Goal: Communication & Community: Answer question/provide support

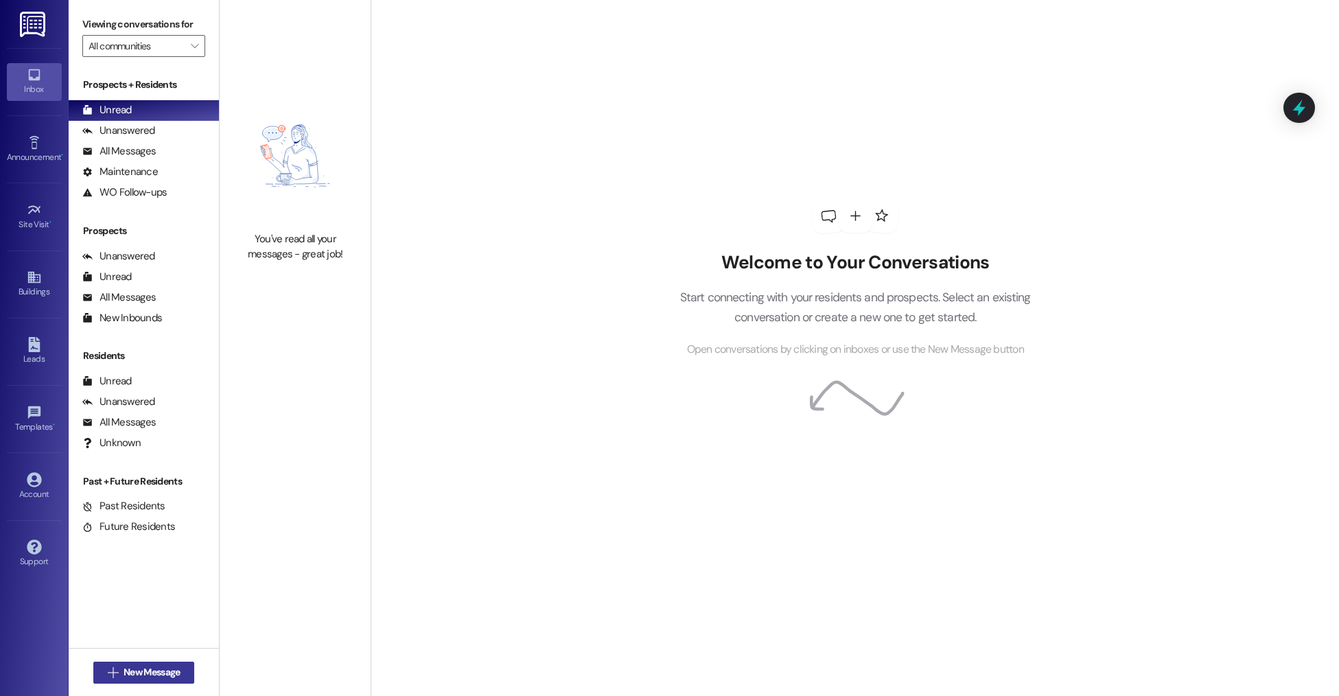
click at [164, 670] on span "New Message" at bounding box center [152, 672] width 56 height 14
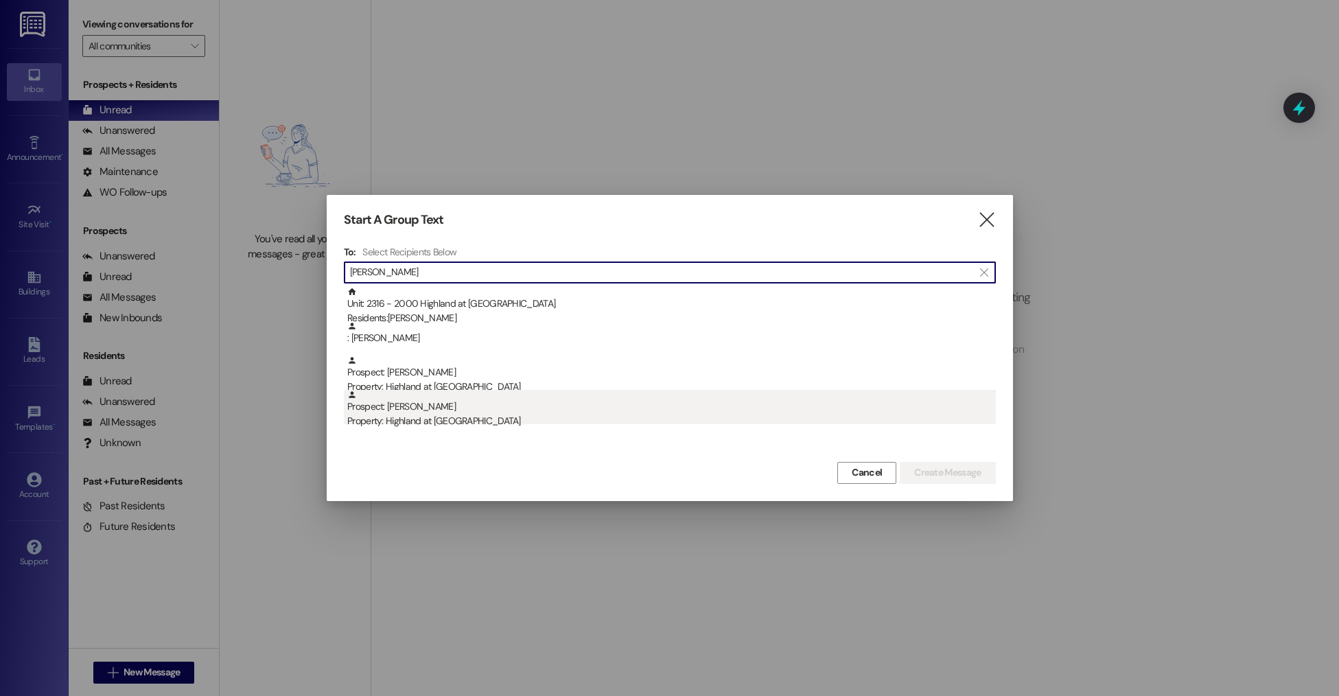
type input "katrina"
click at [392, 420] on div "Property: Highland at Spring Hill" at bounding box center [671, 421] width 648 height 14
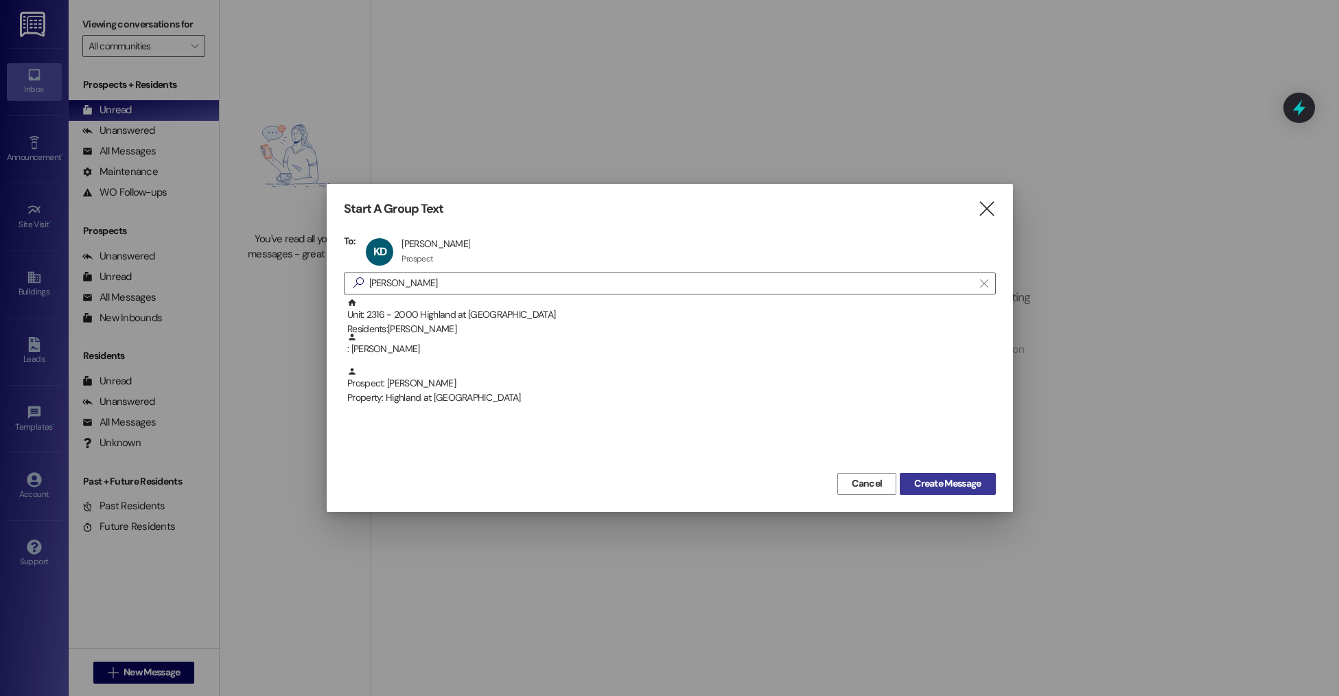
click at [978, 482] on span "Create Message" at bounding box center [947, 483] width 67 height 14
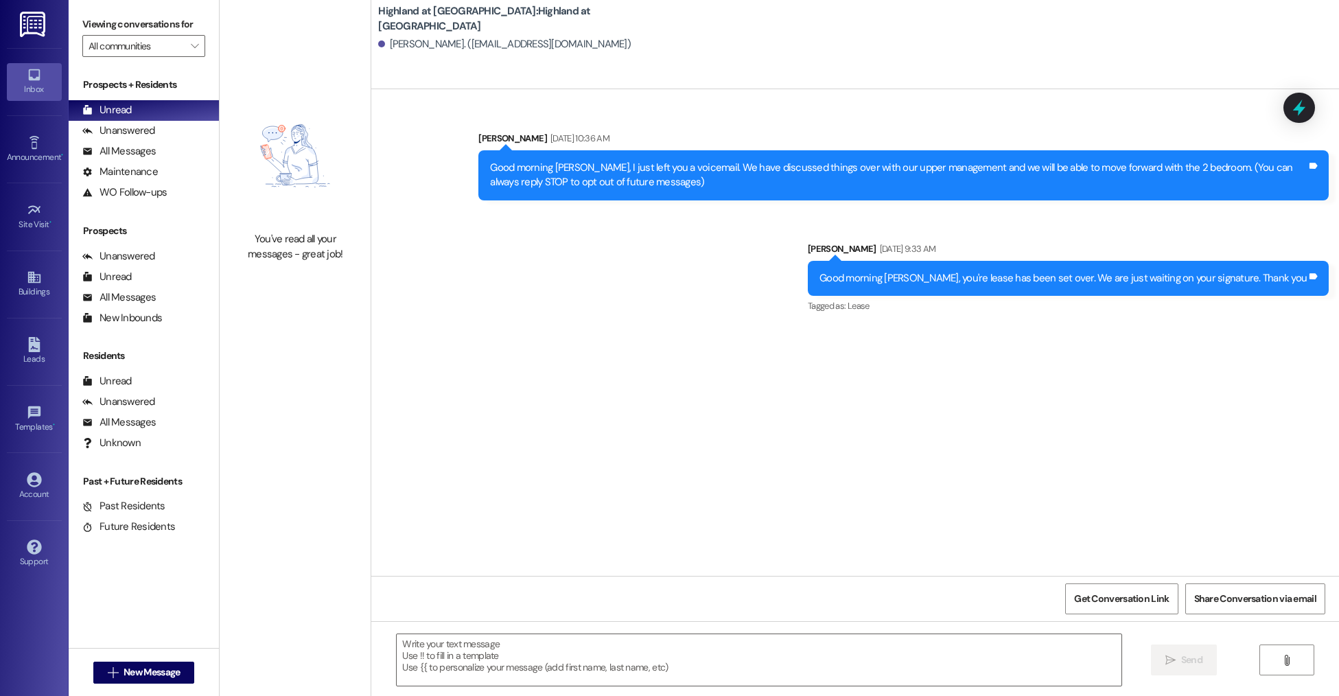
click at [769, 624] on div " Send " at bounding box center [855, 672] width 968 height 103
click at [764, 670] on textarea at bounding box center [759, 659] width 724 height 51
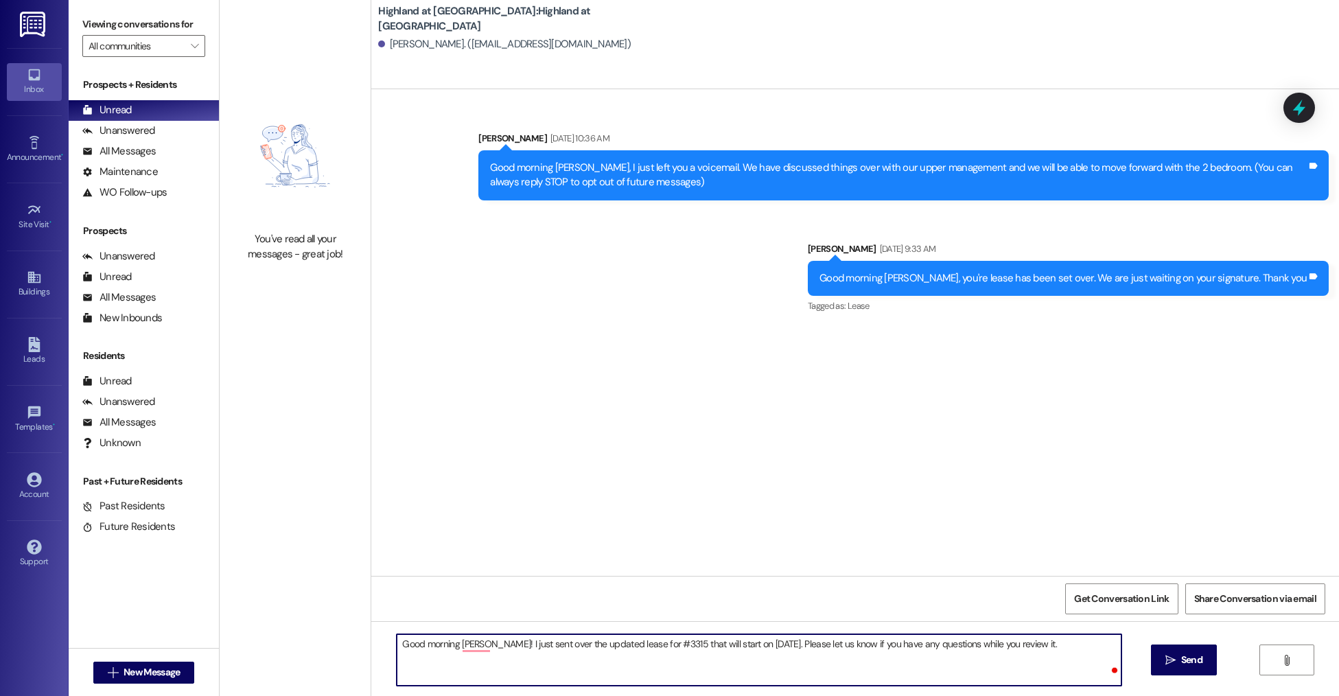
type textarea "Good morning Katrina! I just sent over the updated lease for #3315 that will st…"
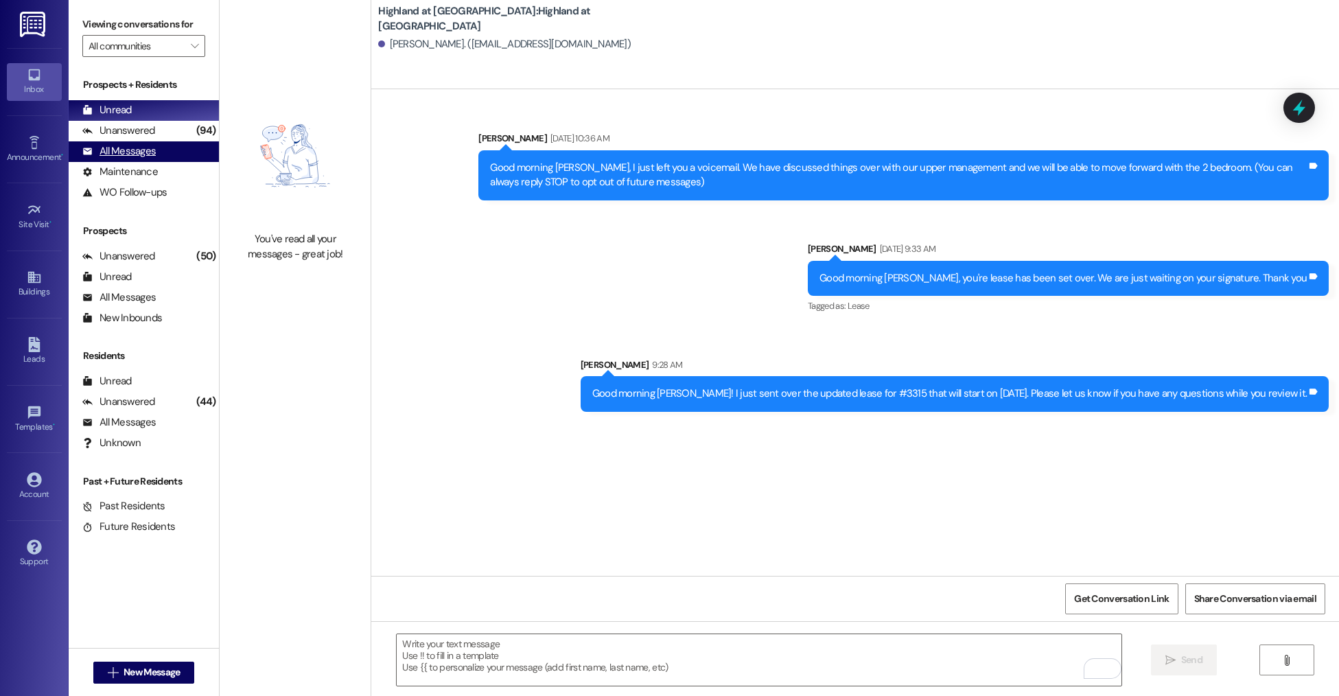
click at [161, 152] on div "All Messages (undefined)" at bounding box center [144, 151] width 150 height 21
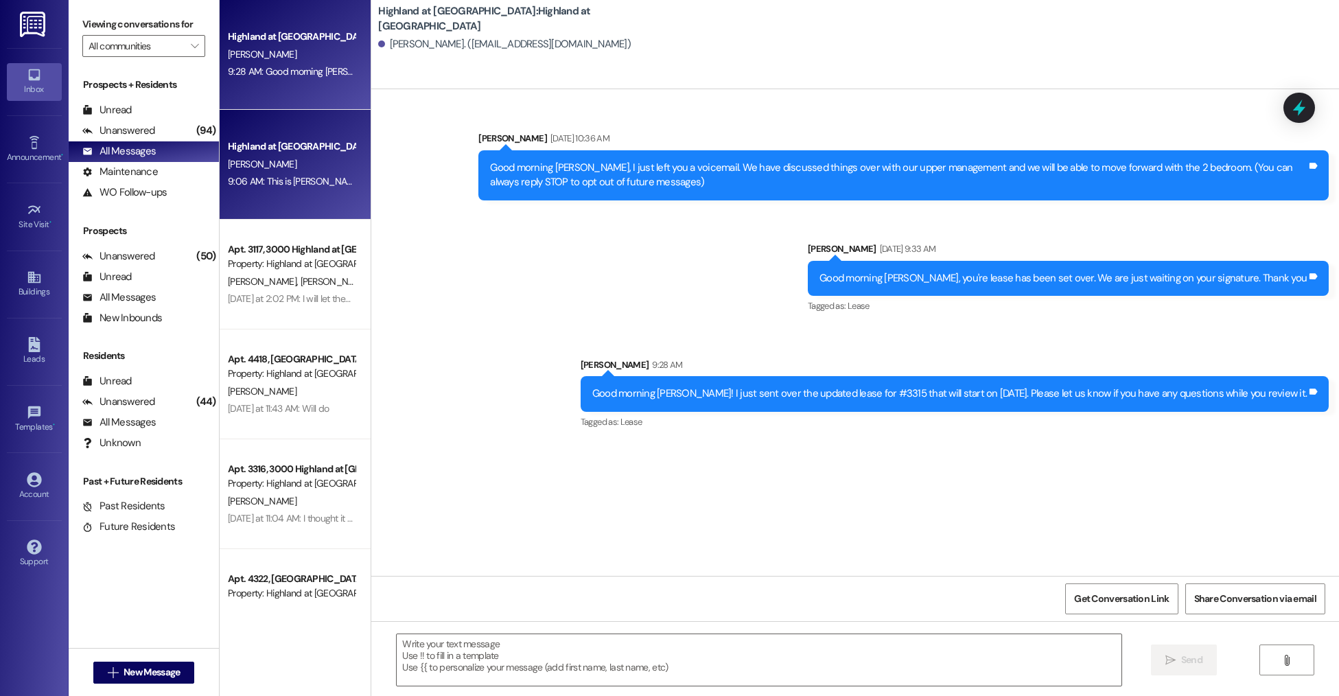
click at [298, 139] on div "Highland at Spring Hill Prospect" at bounding box center [291, 146] width 130 height 17
